Goal: Transaction & Acquisition: Purchase product/service

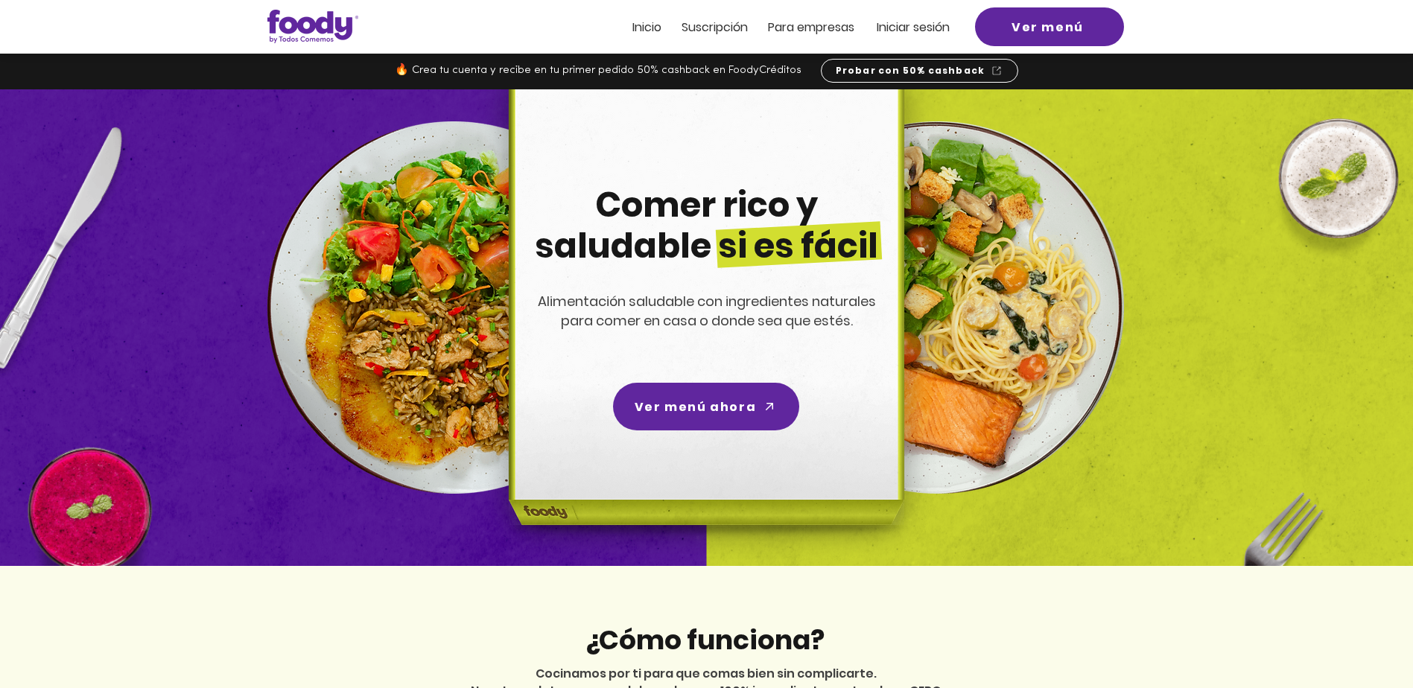
click at [945, 16] on div at bounding box center [706, 27] width 1413 height 54
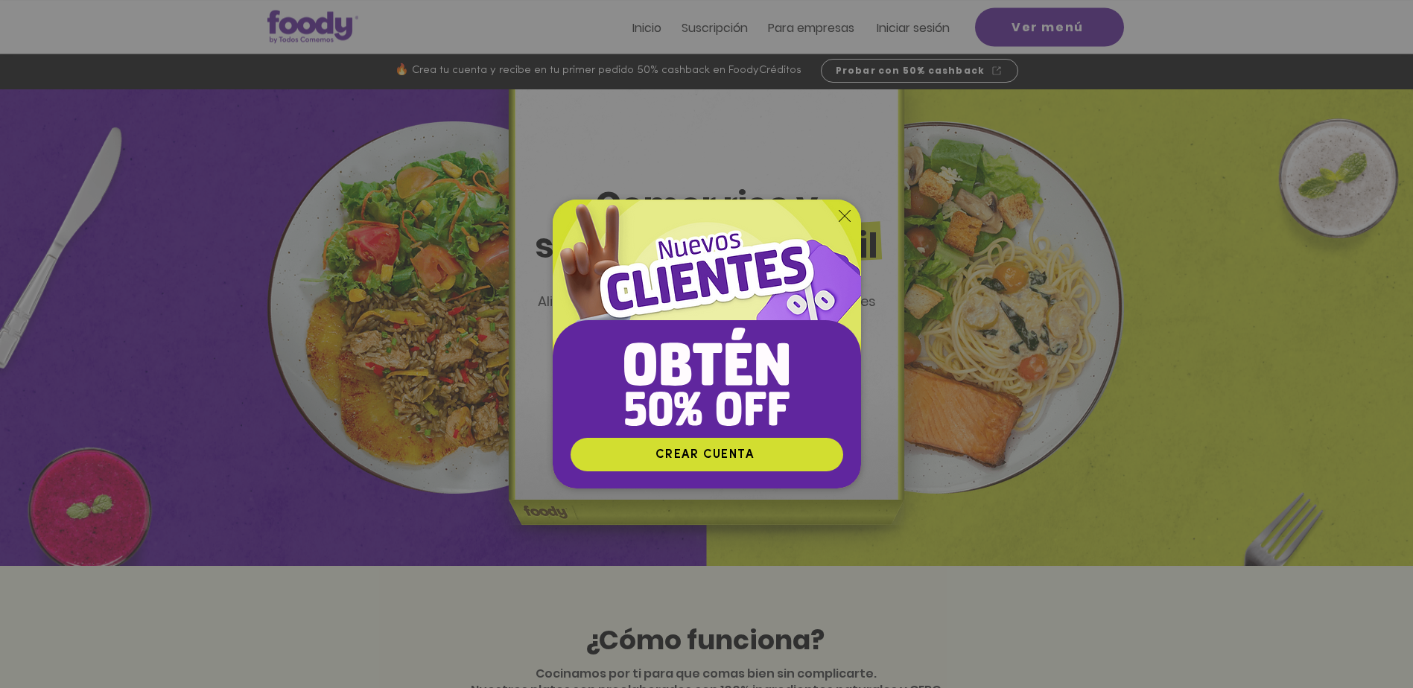
drag, startPoint x: 911, startPoint y: 20, endPoint x: 955, endPoint y: 161, distance: 147.7
click at [955, 161] on div "Nuevos suscriptores 50% off" at bounding box center [706, 344] width 1413 height 688
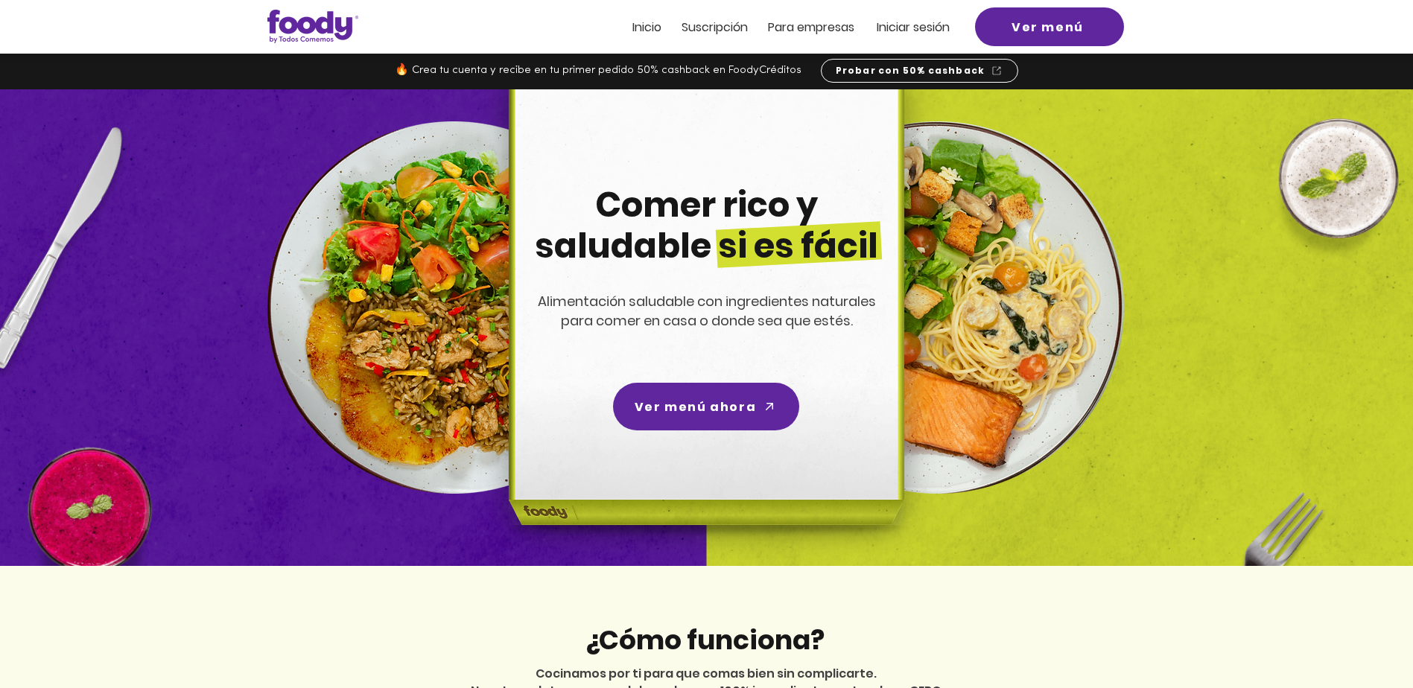
click at [666, 234] on span "Comer rico y saludable si es fácil" at bounding box center [706, 225] width 343 height 89
click at [905, 25] on span "Iniciar sesión" at bounding box center [912, 27] width 73 height 17
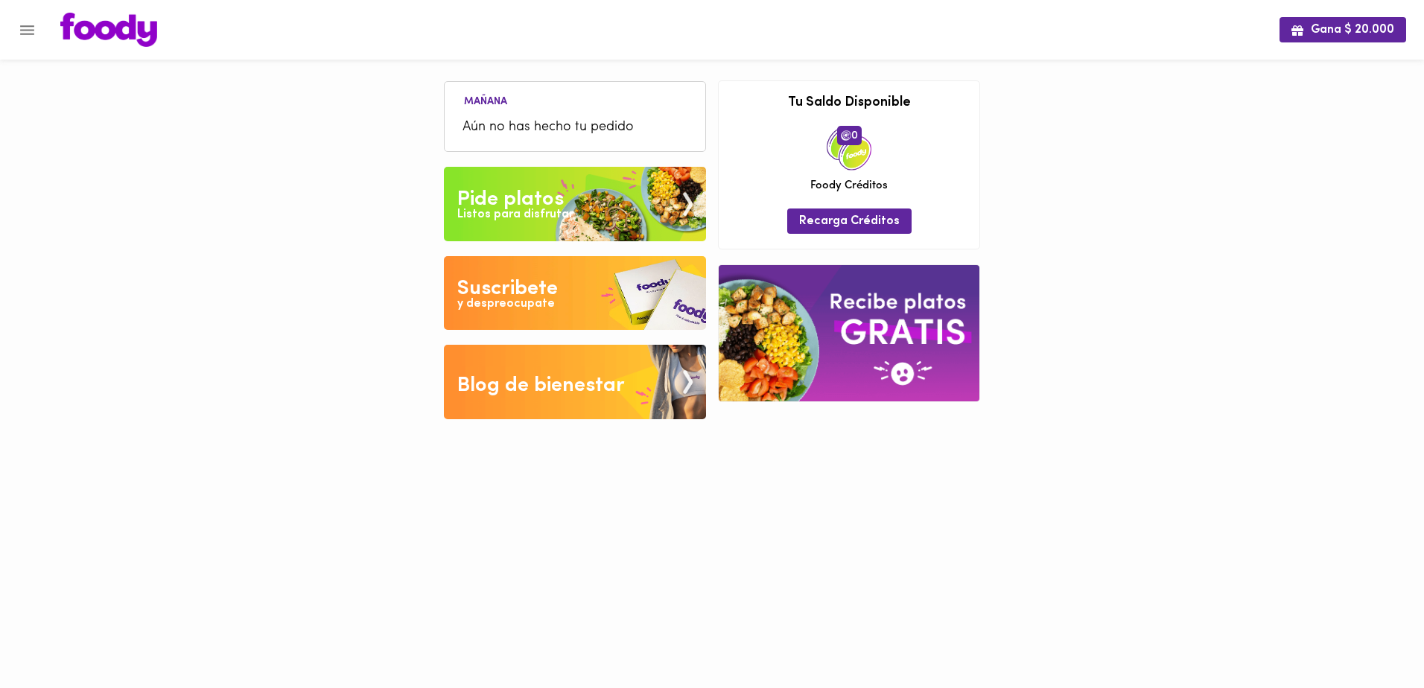
click at [594, 121] on span "Aún no has hecho tu pedido" at bounding box center [574, 128] width 225 height 20
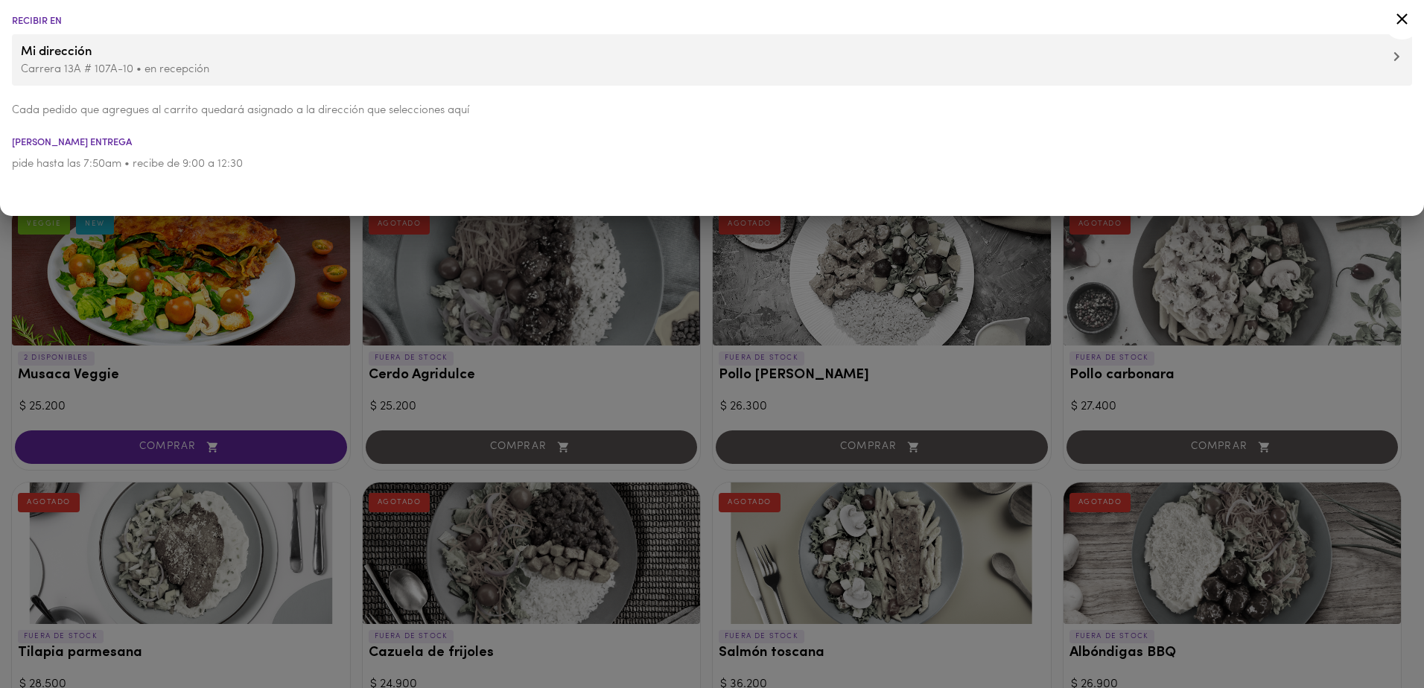
drag, startPoint x: 389, startPoint y: 295, endPoint x: 377, endPoint y: 281, distance: 19.0
click at [386, 290] on div at bounding box center [712, 344] width 1424 height 688
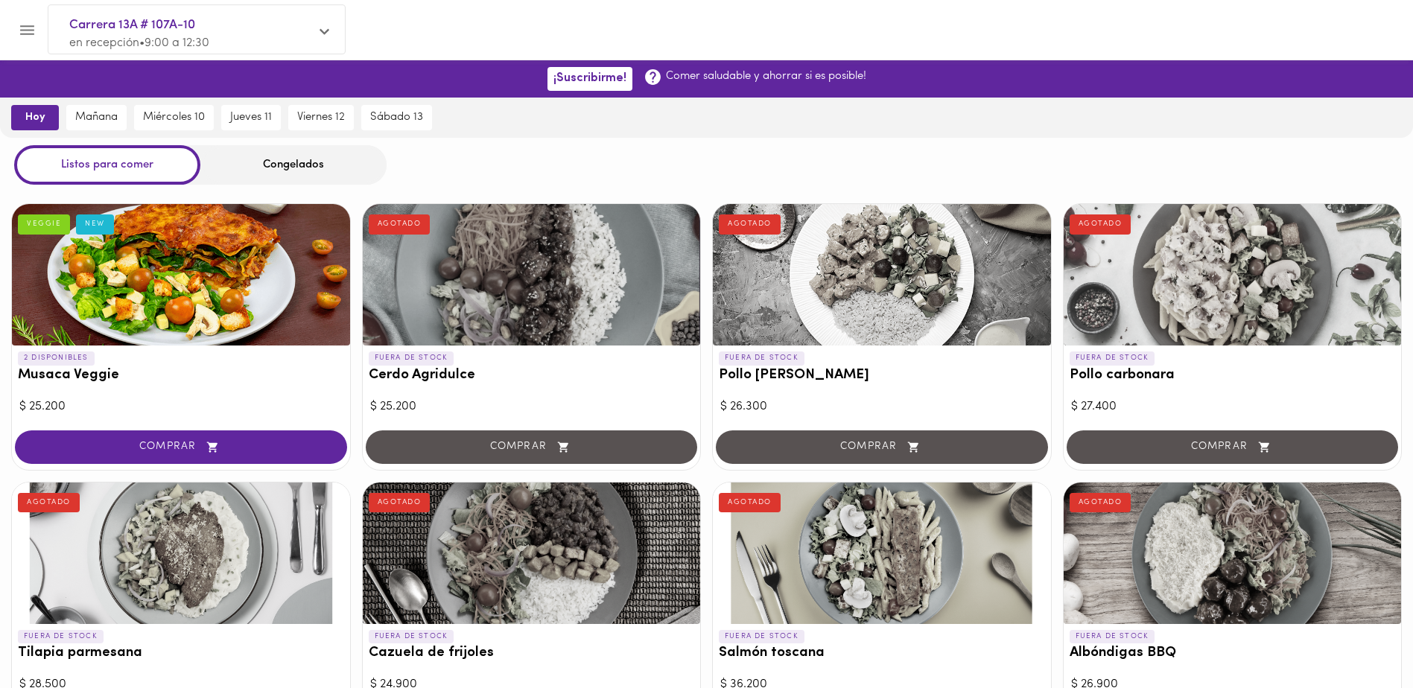
click at [311, 165] on div "Congelados" at bounding box center [293, 164] width 186 height 39
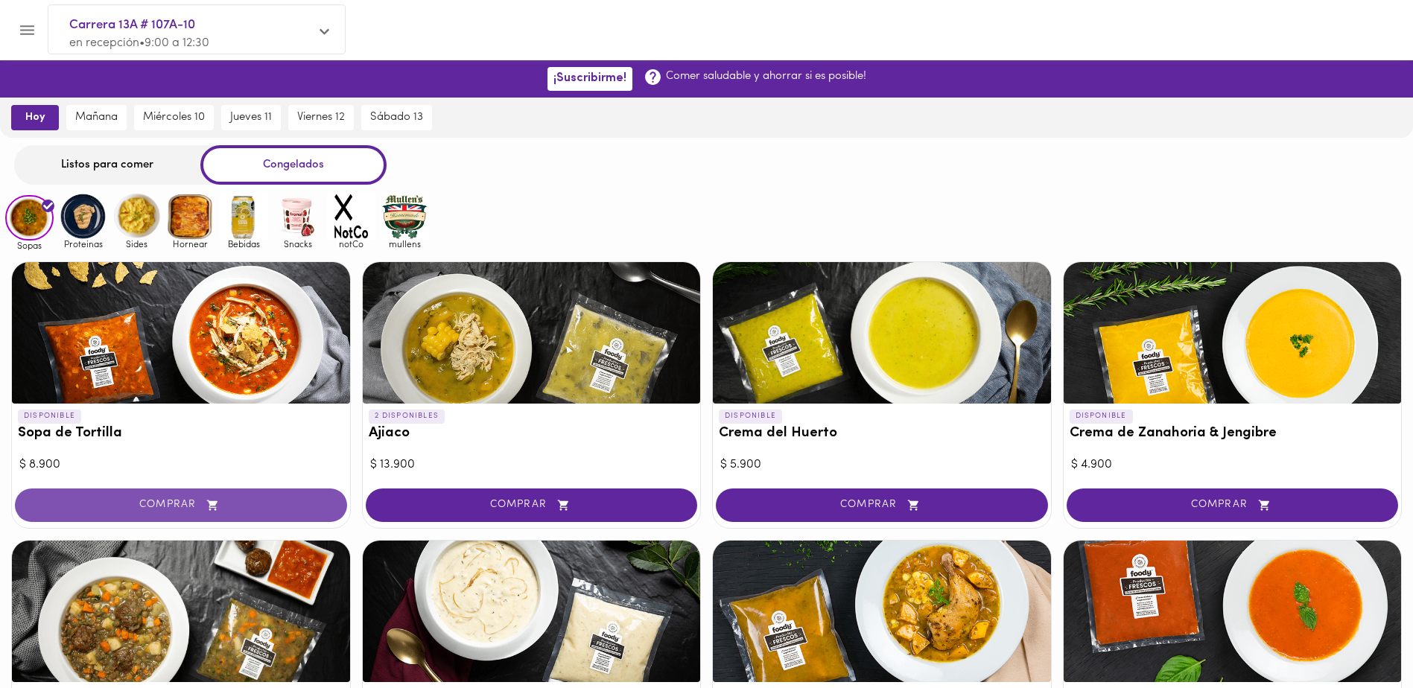
click at [290, 503] on span "COMPRAR" at bounding box center [181, 505] width 295 height 13
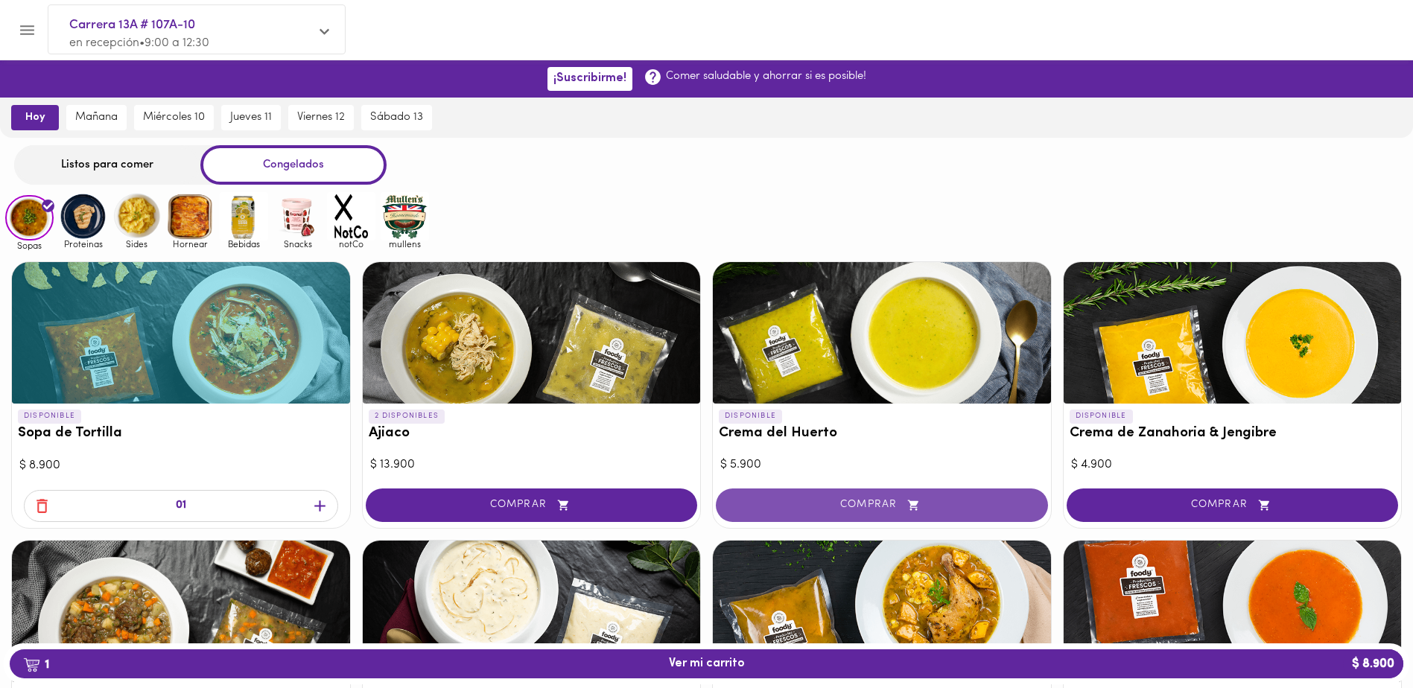
click at [833, 496] on button "COMPRAR" at bounding box center [882, 506] width 332 height 34
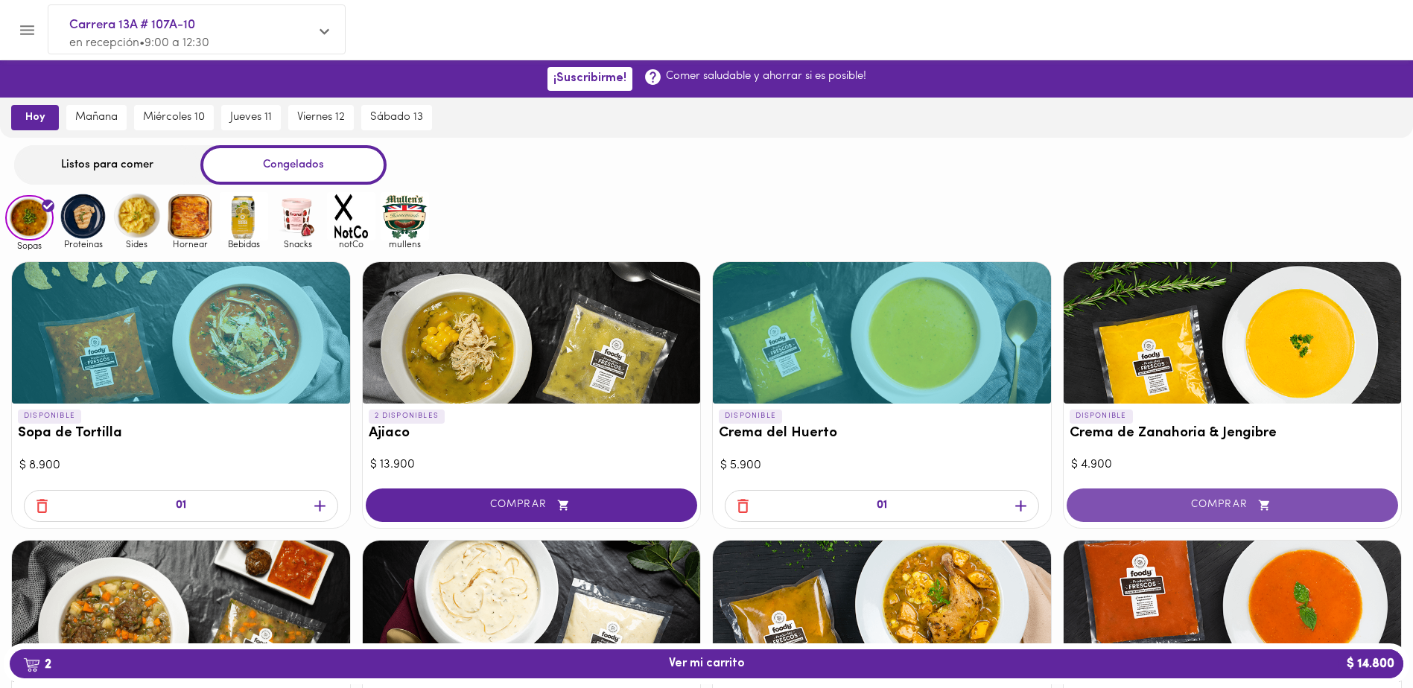
click at [1156, 499] on span "COMPRAR" at bounding box center [1232, 505] width 295 height 13
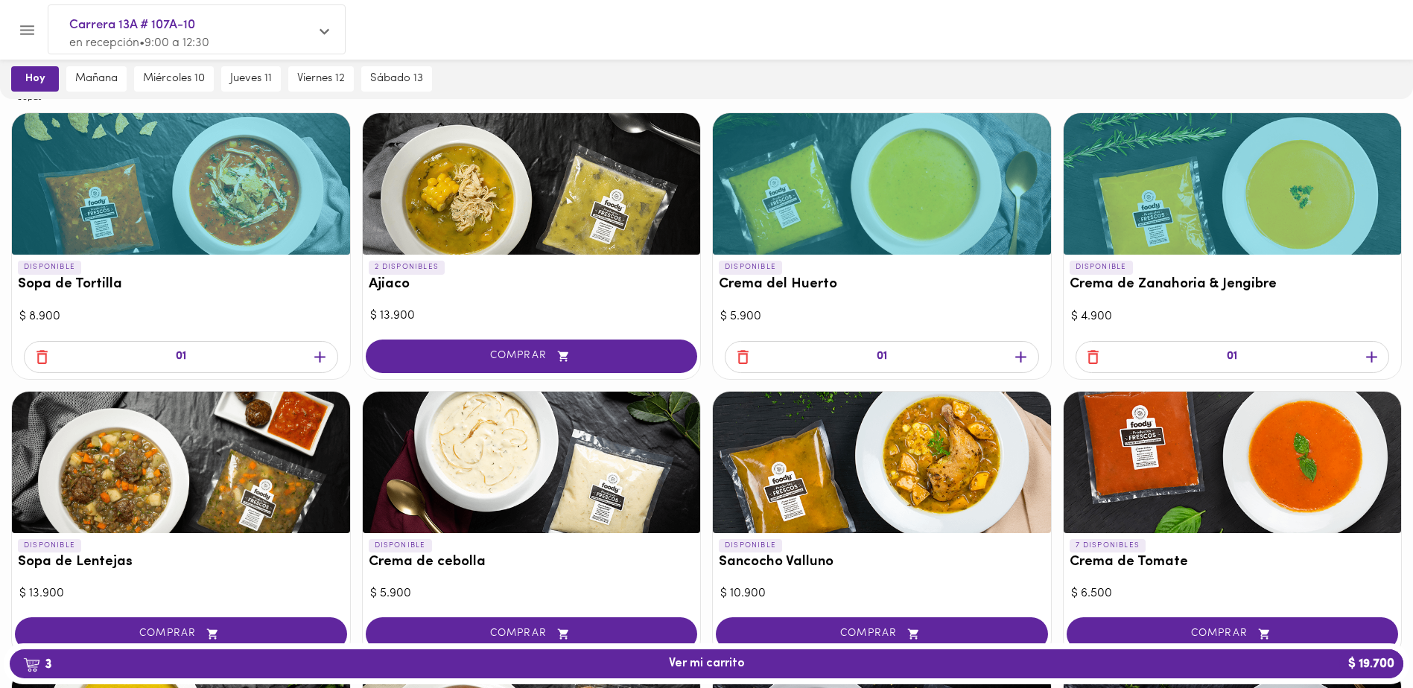
scroll to position [223, 0]
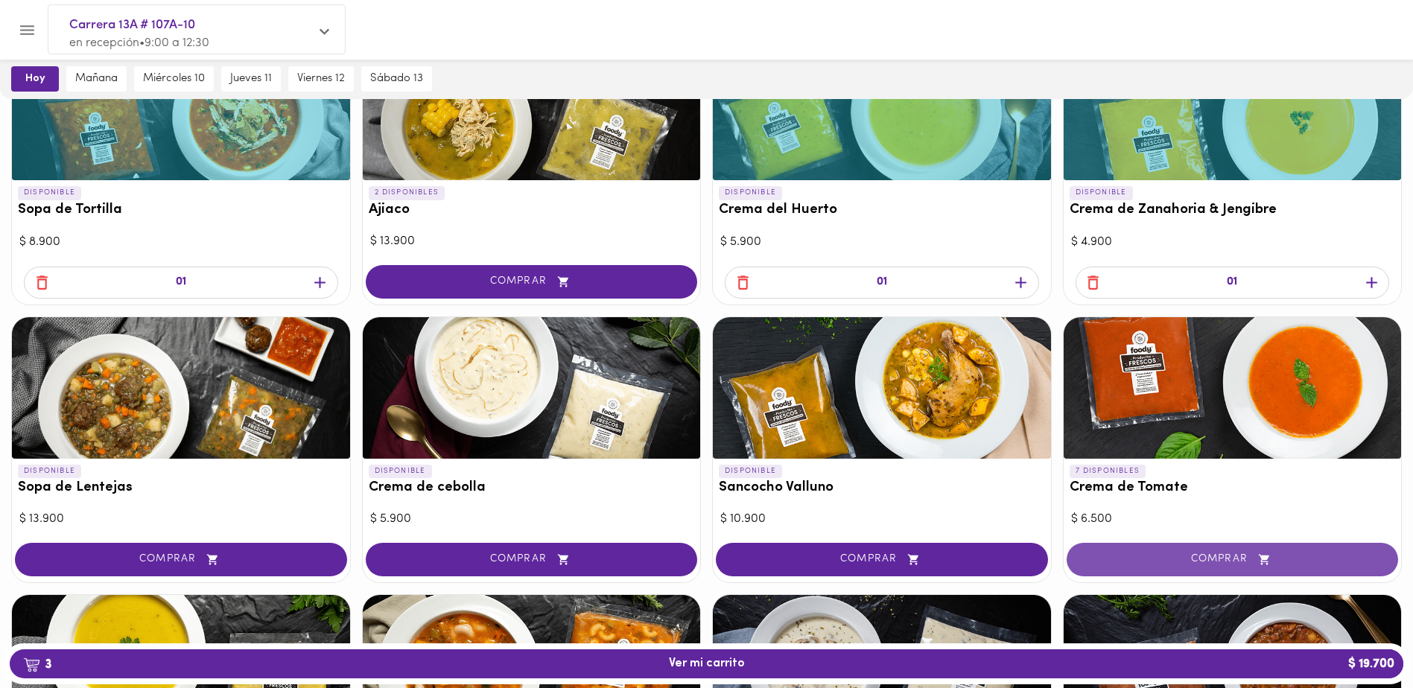
click at [1196, 555] on span "COMPRAR" at bounding box center [1232, 559] width 295 height 13
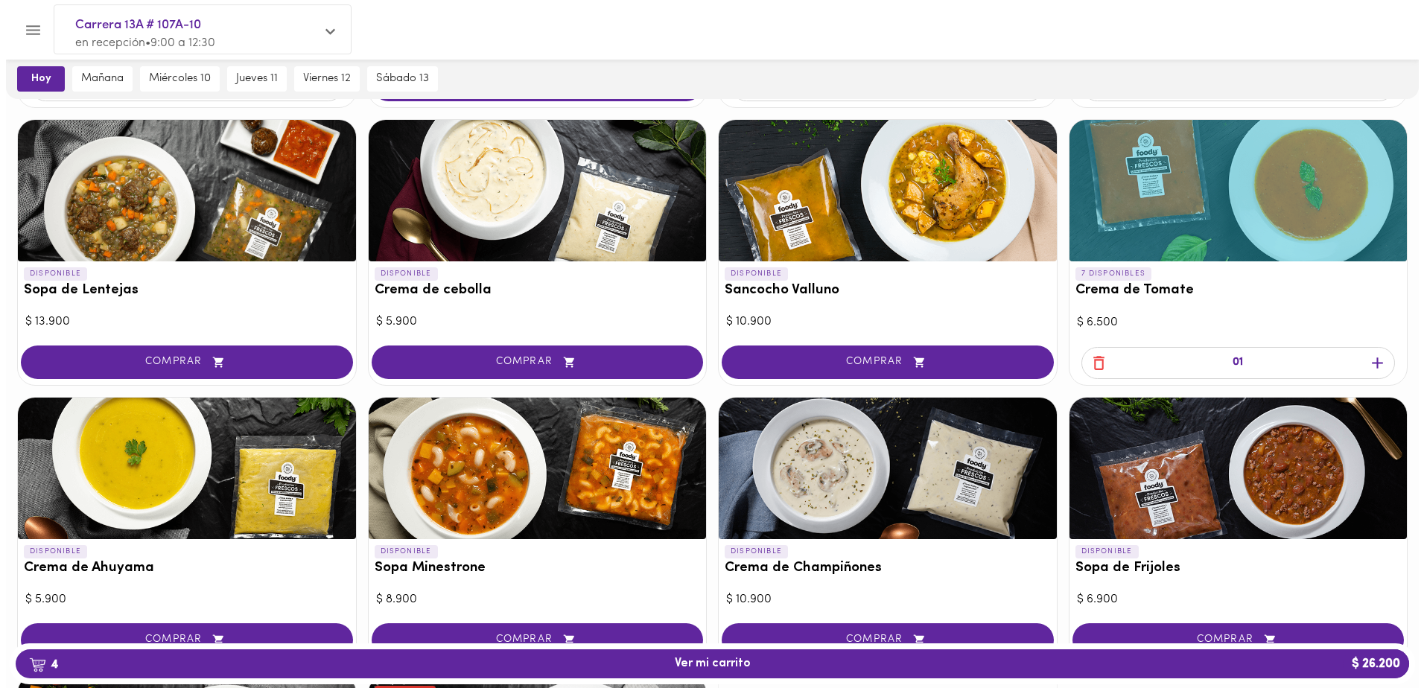
scroll to position [447, 0]
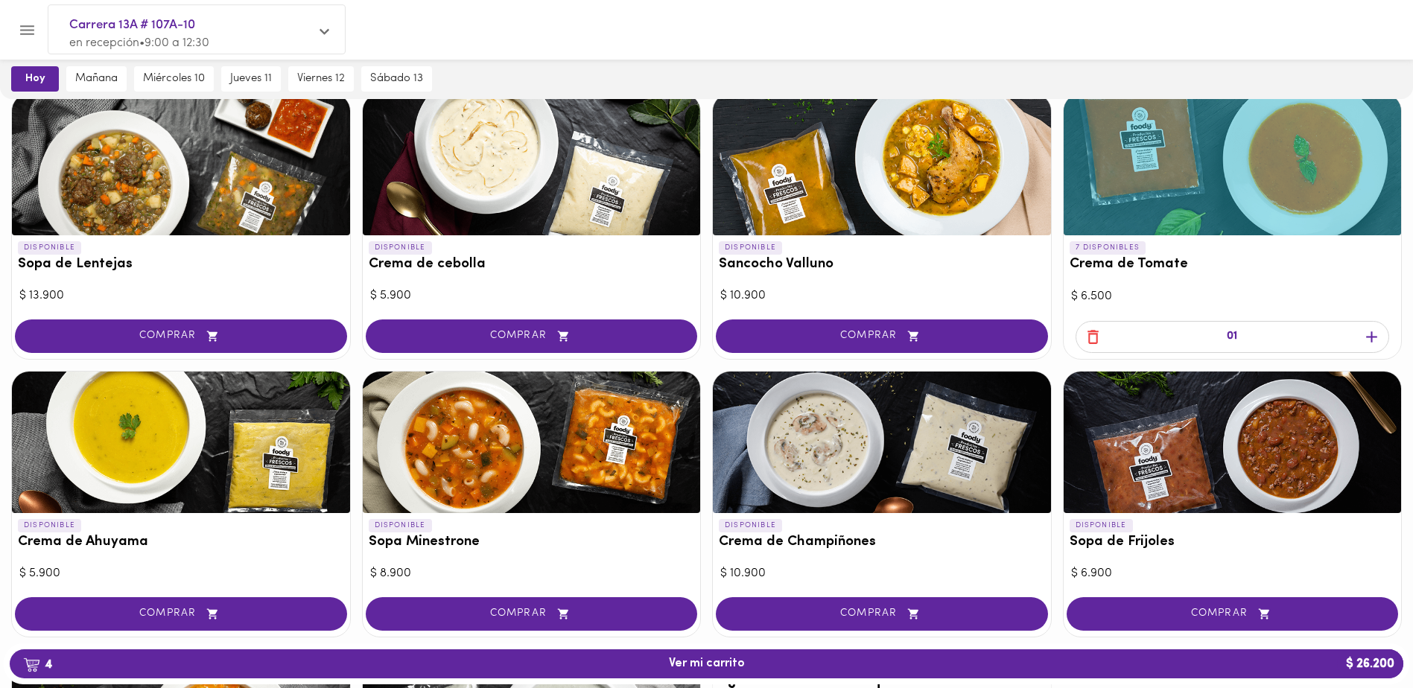
drag, startPoint x: 638, startPoint y: 614, endPoint x: 634, endPoint y: 603, distance: 11.1
click at [637, 608] on span "COMPRAR" at bounding box center [531, 614] width 295 height 13
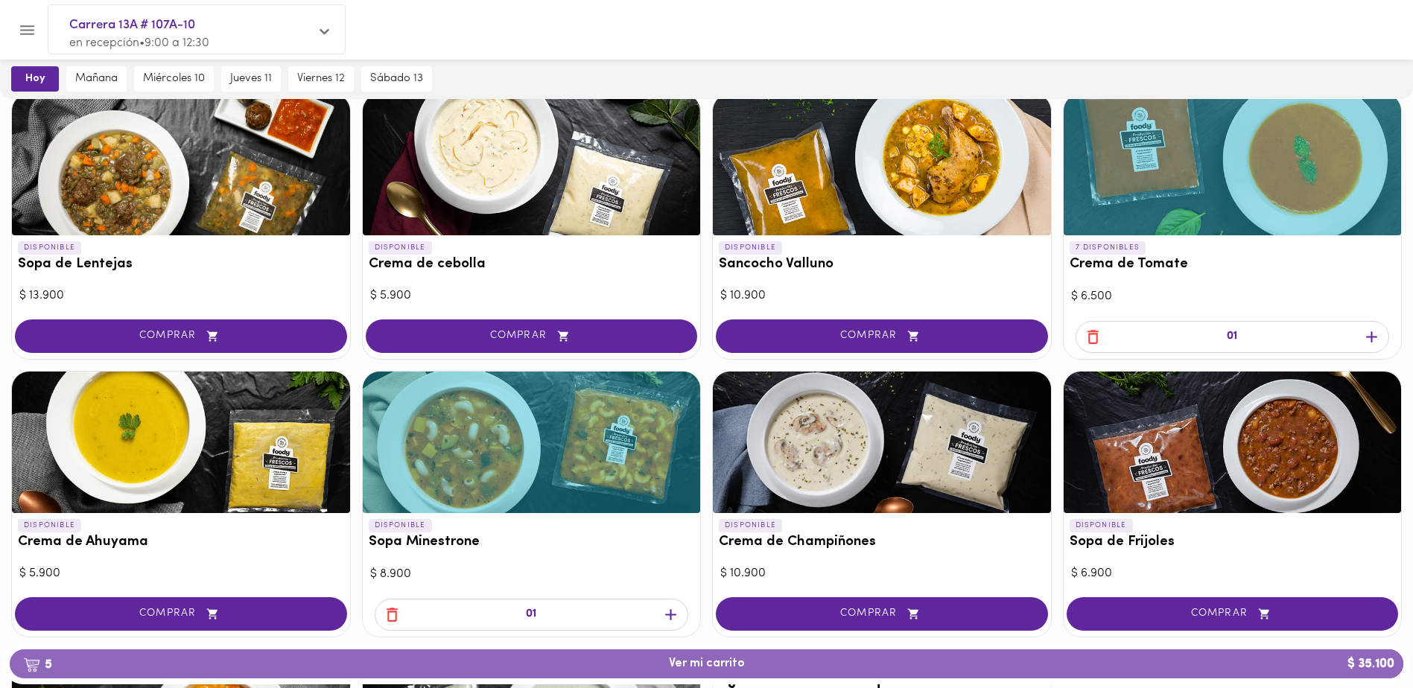
click at [731, 666] on span "5 Ver mi carrito $ 35.100" at bounding box center [707, 664] width 76 height 14
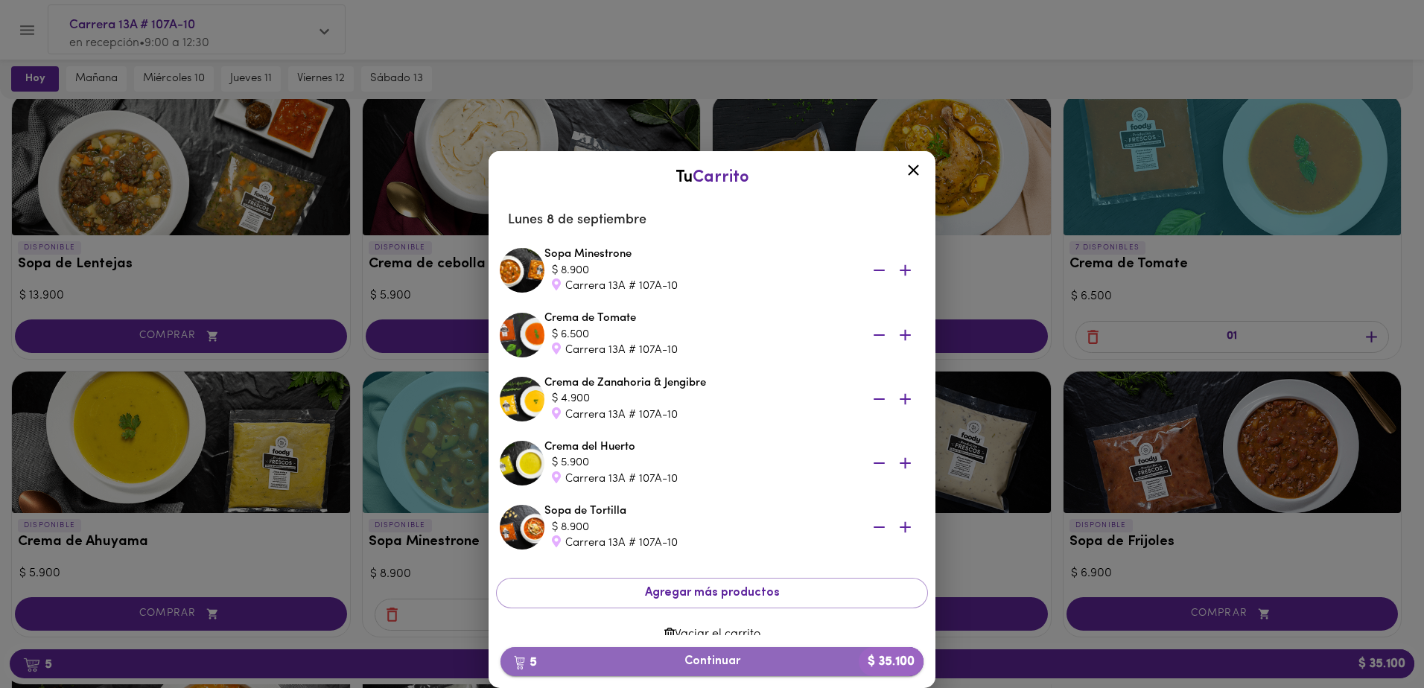
click at [732, 658] on span "5 Continuar $ 35.100" at bounding box center [711, 662] width 399 height 14
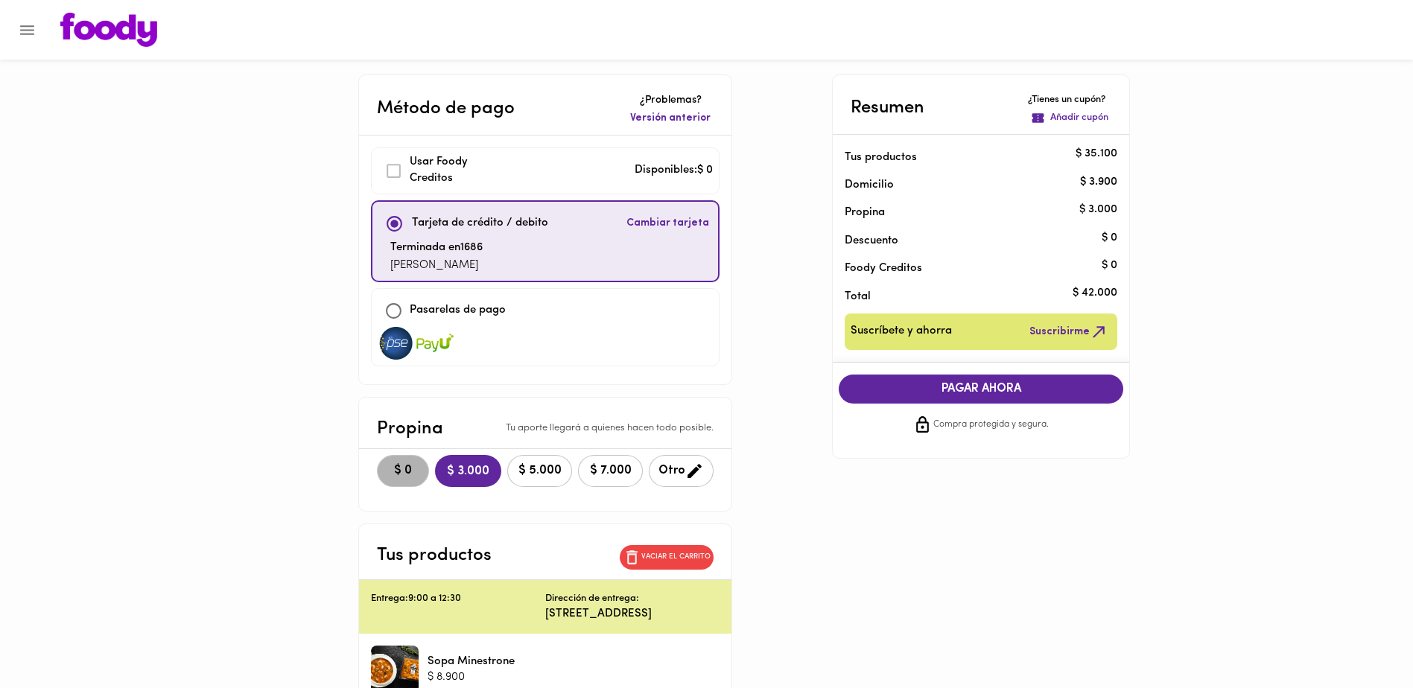
click at [404, 466] on span "$ 0" at bounding box center [402, 471] width 33 height 14
click at [392, 311] on input "checkbox" at bounding box center [394, 311] width 32 height 32
checkbox input "true"
checkbox input "false"
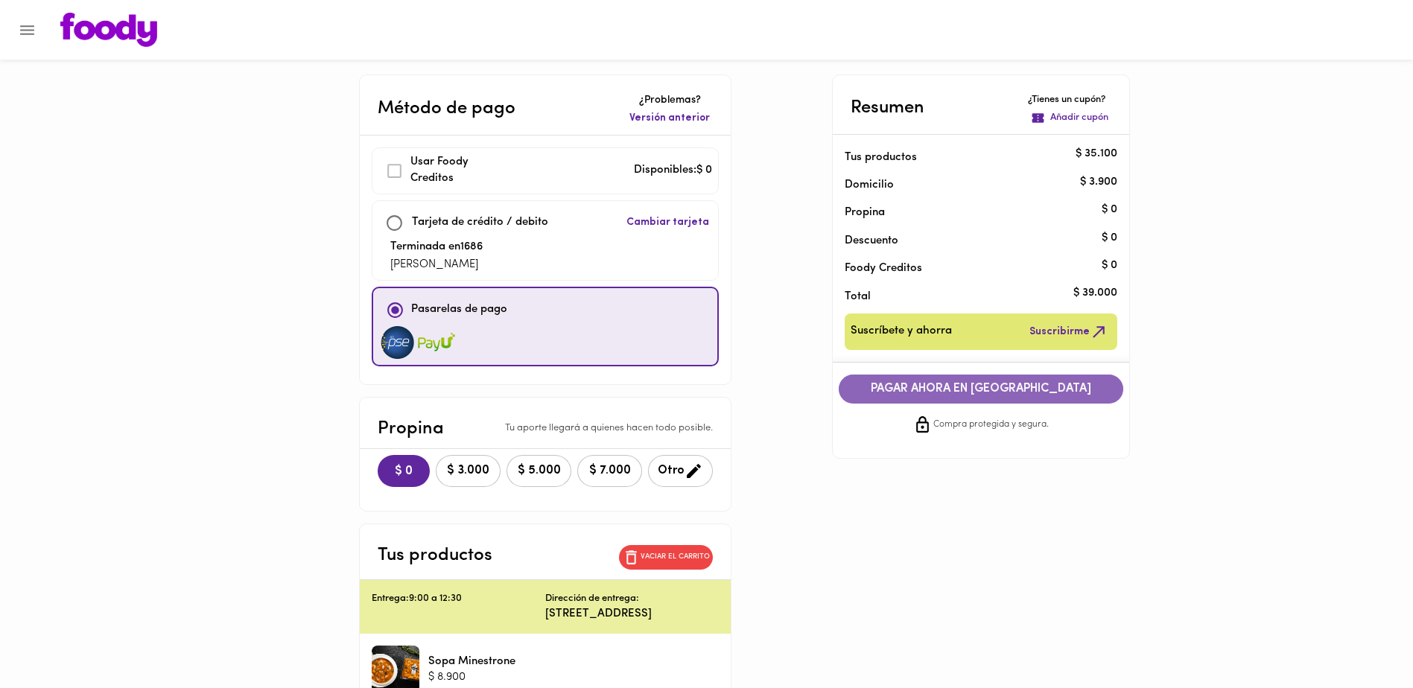
click at [938, 382] on span "PAGAR AHORA EN PASARELA" at bounding box center [980, 389] width 255 height 14
